Goal: Task Accomplishment & Management: Use online tool/utility

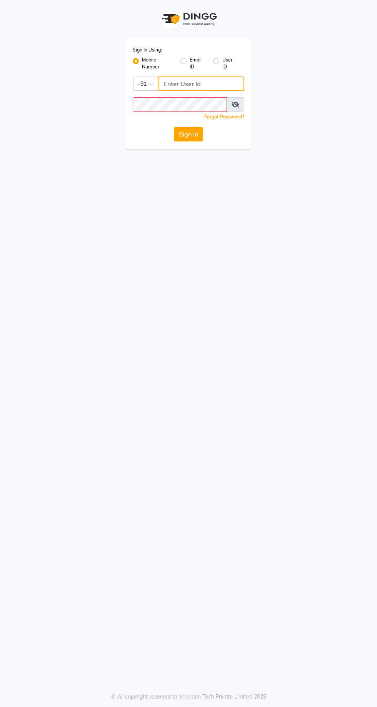
type input "9869078914"
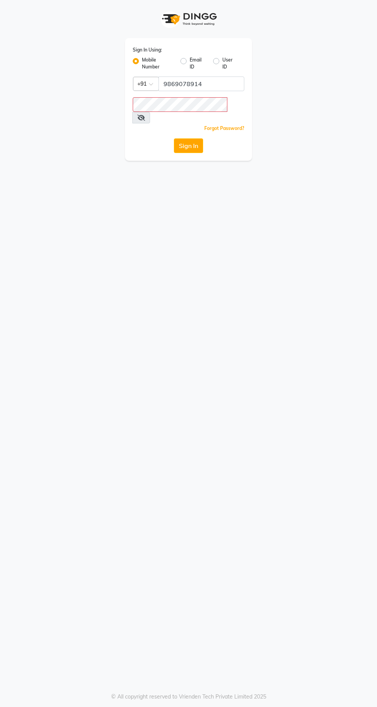
click at [174, 138] on button "Sign In" at bounding box center [188, 145] width 29 height 15
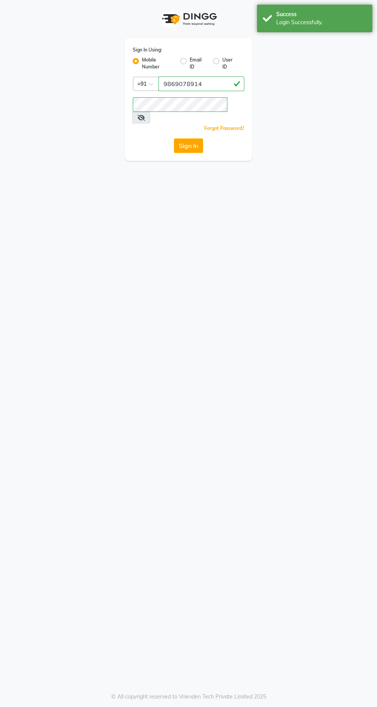
select select "service"
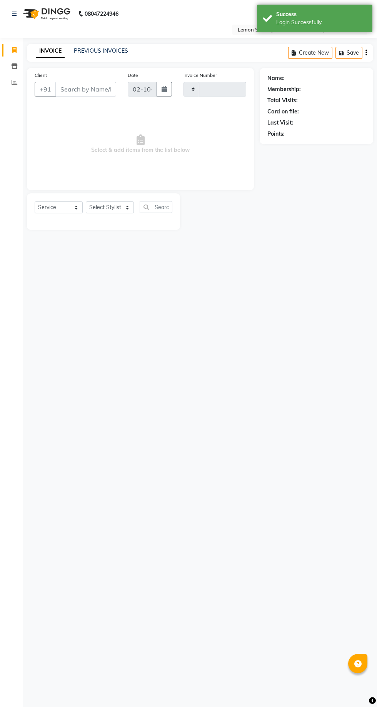
type input "2460"
select select "en"
select select "8053"
click at [16, 87] on span at bounding box center [14, 82] width 13 height 9
